Goal: Transaction & Acquisition: Purchase product/service

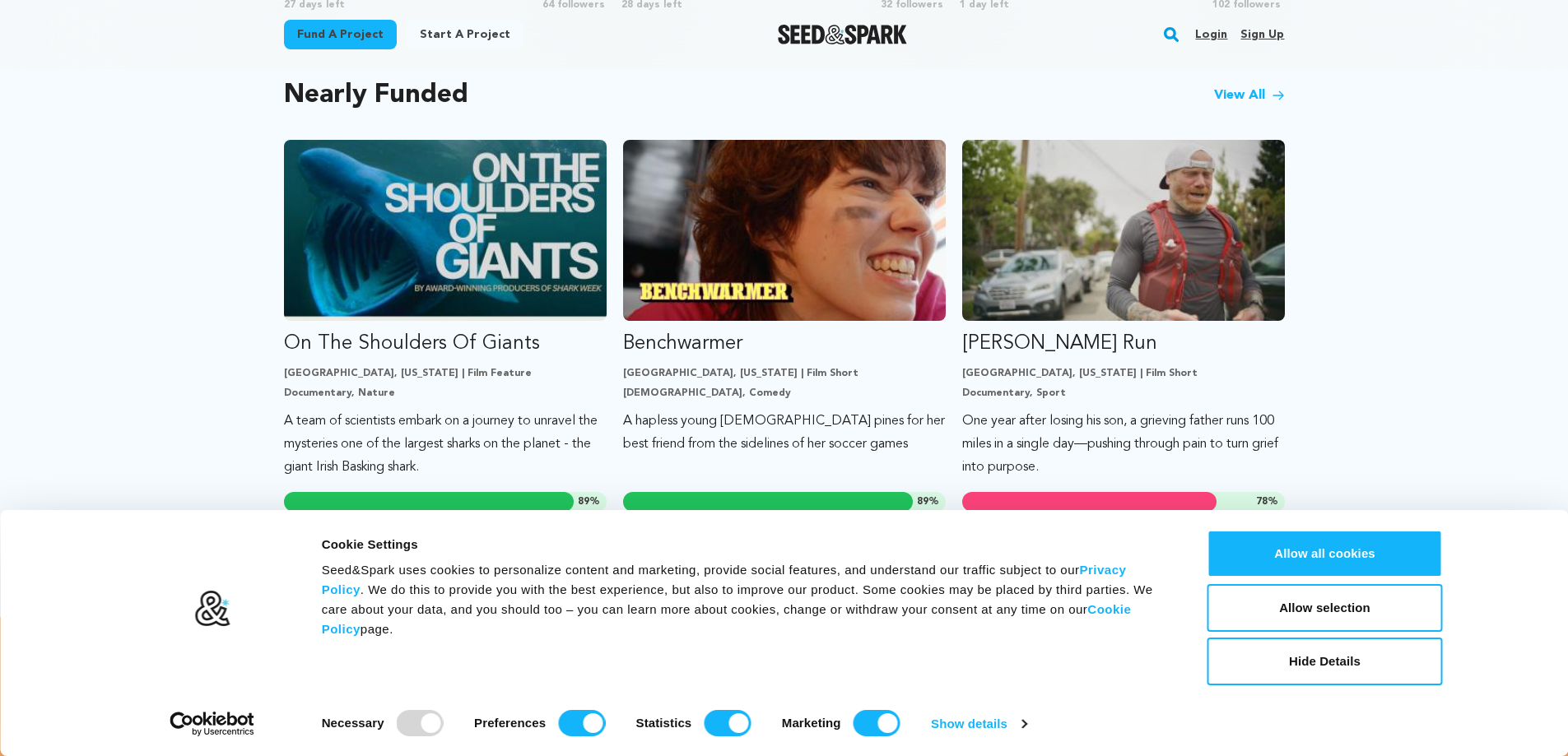
scroll to position [1316, 0]
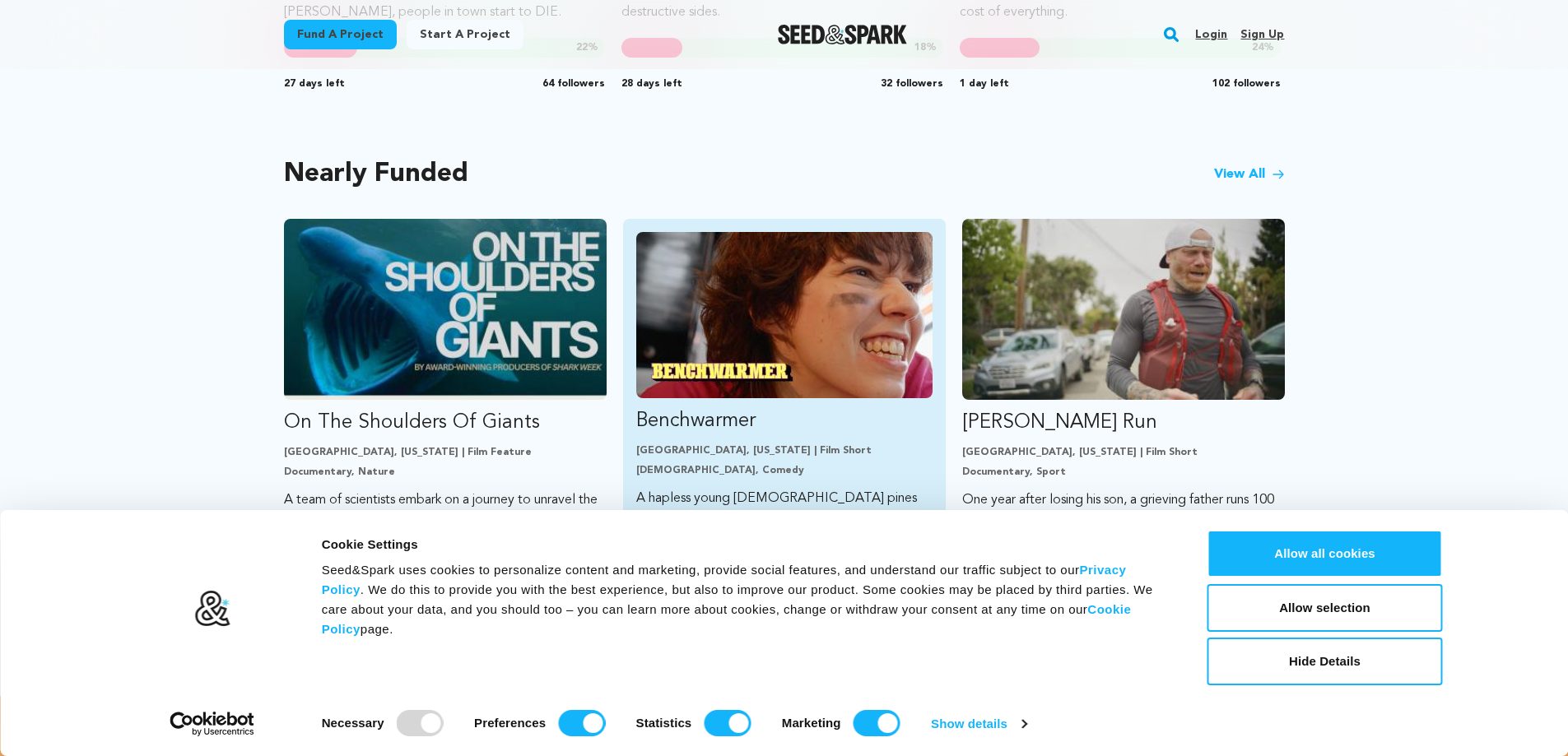
click at [809, 280] on img "Fund Benchwarmer" at bounding box center [784, 314] width 297 height 167
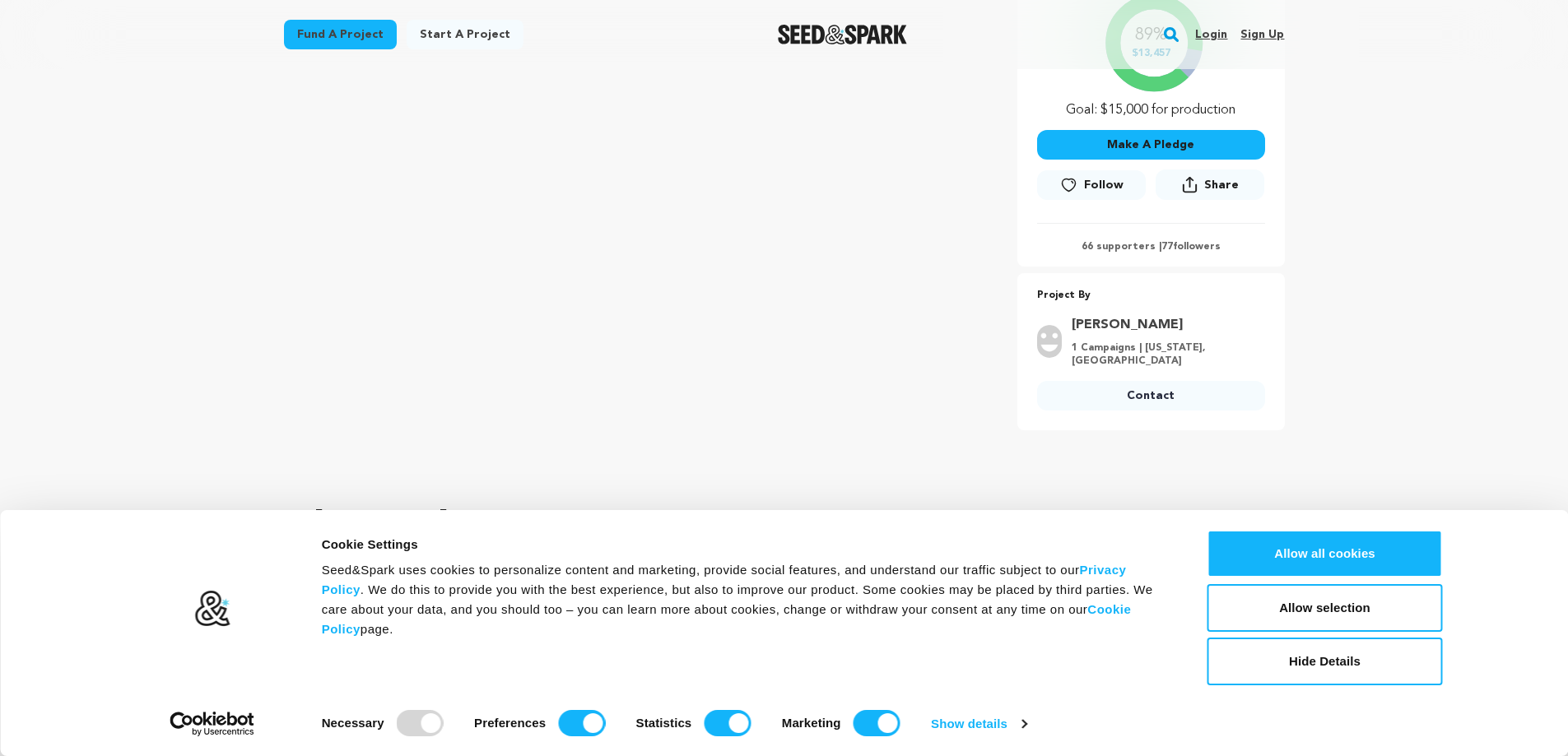
scroll to position [330, 0]
